Goal: Information Seeking & Learning: Learn about a topic

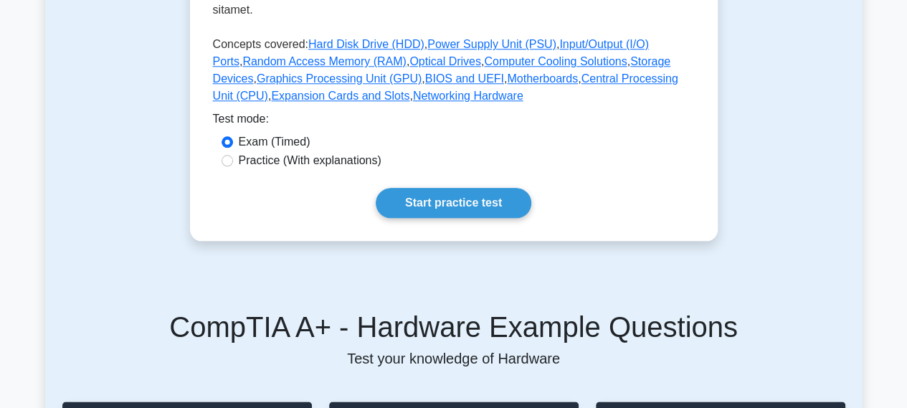
scroll to position [723, 0]
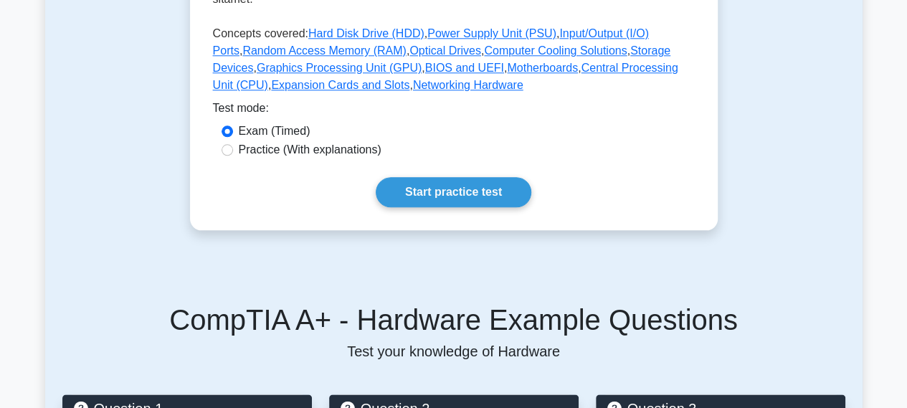
click at [348, 141] on label "Practice (With explanations)" at bounding box center [310, 149] width 143 height 17
click at [233, 144] on input "Practice (With explanations)" at bounding box center [227, 149] width 11 height 11
radio input "true"
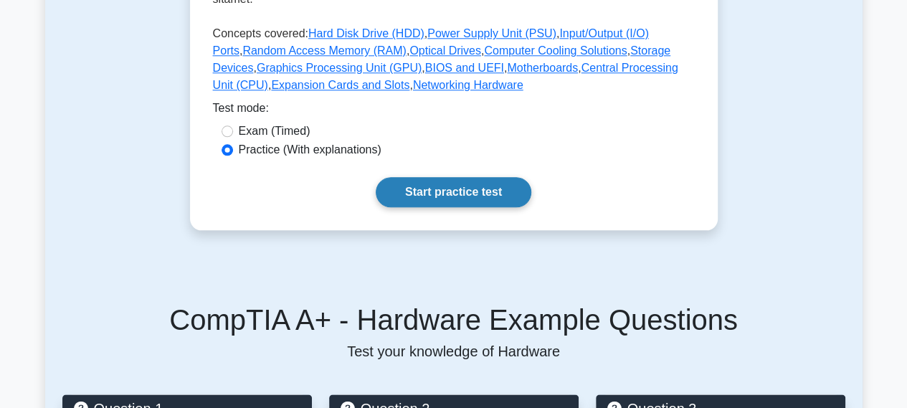
click at [429, 177] on link "Start practice test" at bounding box center [454, 192] width 156 height 30
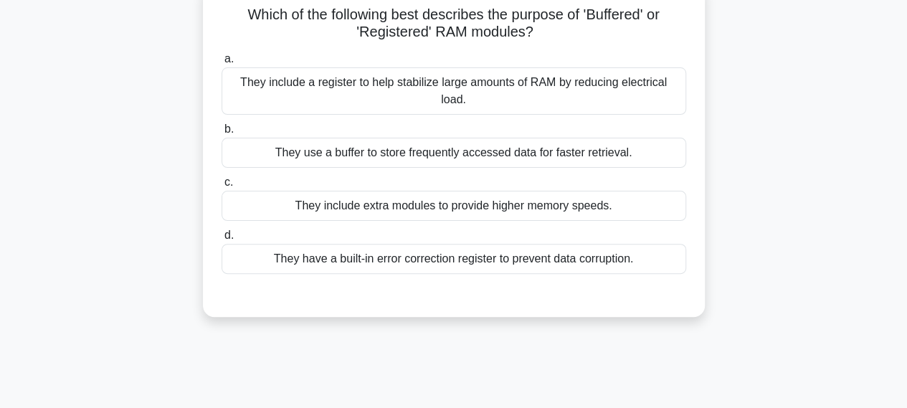
scroll to position [105, 0]
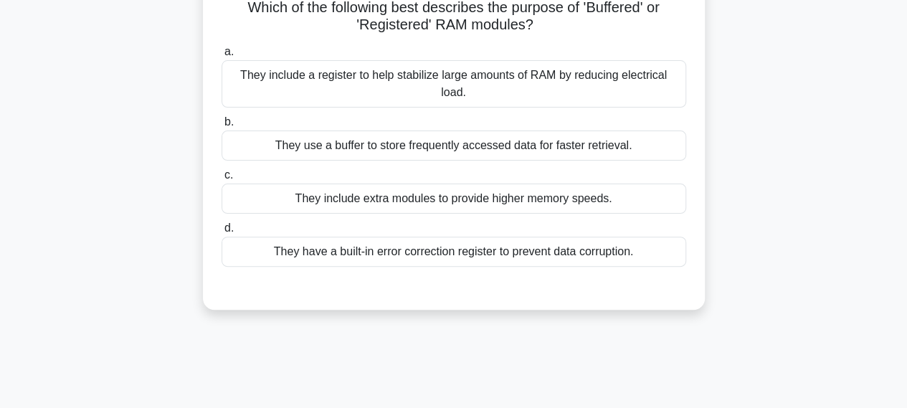
click at [410, 250] on div "They have a built-in error correction register to prevent data corruption." at bounding box center [454, 252] width 465 height 30
click at [222, 233] on input "d. They have a built-in error correction register to prevent data corruption." at bounding box center [222, 228] width 0 height 9
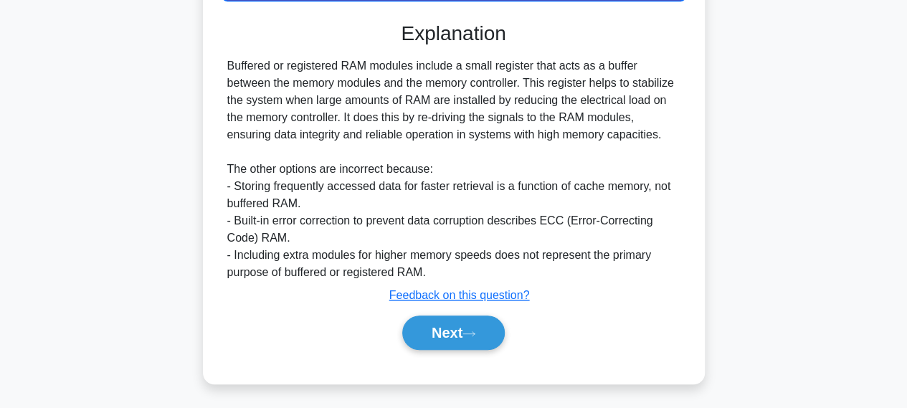
scroll to position [373, 0]
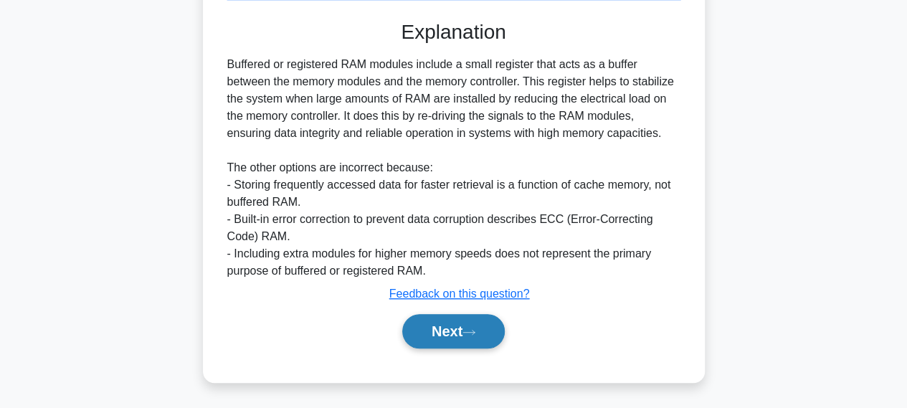
click at [435, 346] on button "Next" at bounding box center [453, 331] width 103 height 34
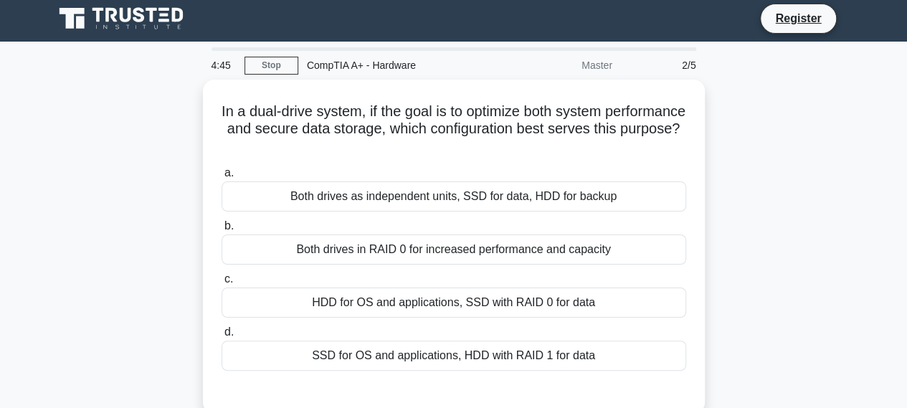
scroll to position [11, 0]
